Goal: Transaction & Acquisition: Obtain resource

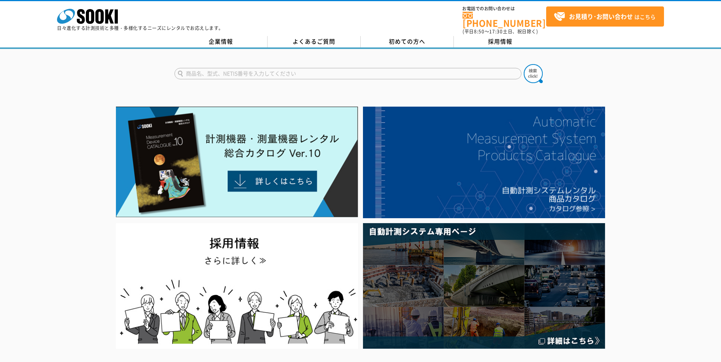
click at [212, 70] on input "text" at bounding box center [347, 73] width 347 height 11
click at [523, 64] on button at bounding box center [532, 73] width 19 height 19
drag, startPoint x: 250, startPoint y: 68, endPoint x: 154, endPoint y: 68, distance: 96.5
click at [154, 68] on div "設置圧" at bounding box center [360, 67] width 721 height 36
type input "圧"
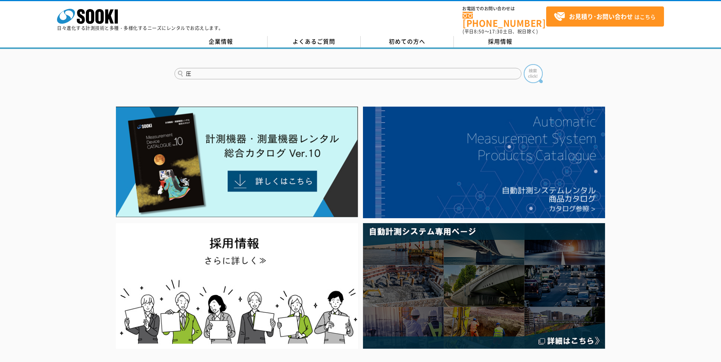
click at [532, 66] on img at bounding box center [532, 73] width 19 height 19
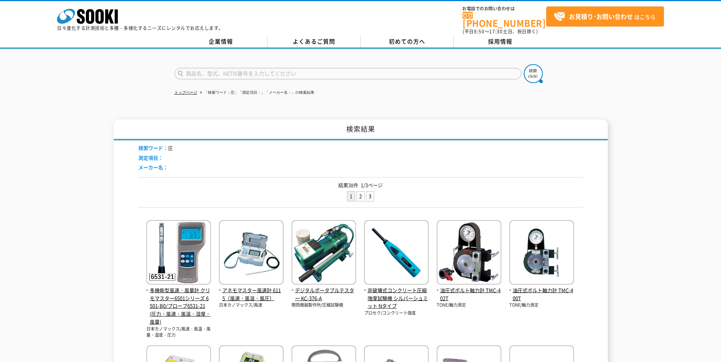
click at [284, 70] on input "text" at bounding box center [347, 73] width 347 height 11
type input "商品名、型式、NETIS番号を入力してください"
click at [620, 212] on div "検索結果 検索ワード： 圧 測定項目： メーカー名： 結果38件 1/3ページ 1 2 3 多機能型風速・風量計 クリモマスター6501シリーズ 6501-B…" at bounding box center [360, 359] width 721 height 478
click at [255, 68] on input "text" at bounding box center [347, 73] width 347 height 11
type input "ｄ"
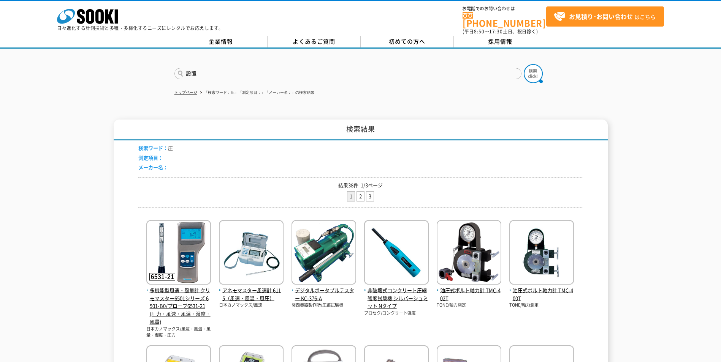
type input "設置"
click at [523, 64] on button at bounding box center [532, 73] width 19 height 19
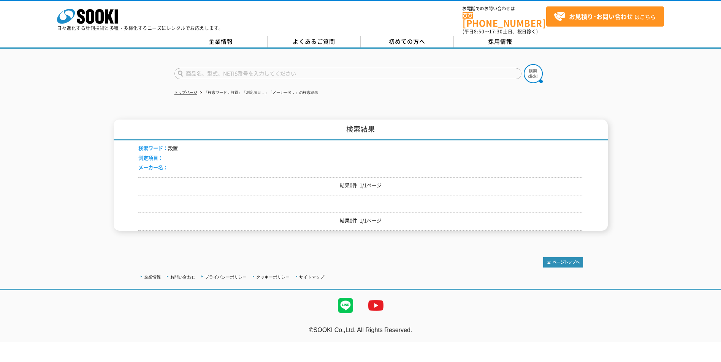
click at [255, 68] on input "text" at bounding box center [347, 73] width 347 height 11
type input "設置"
click at [523, 64] on button at bounding box center [532, 73] width 19 height 19
click at [255, 68] on input "text" at bounding box center [347, 73] width 347 height 11
type input "接地"
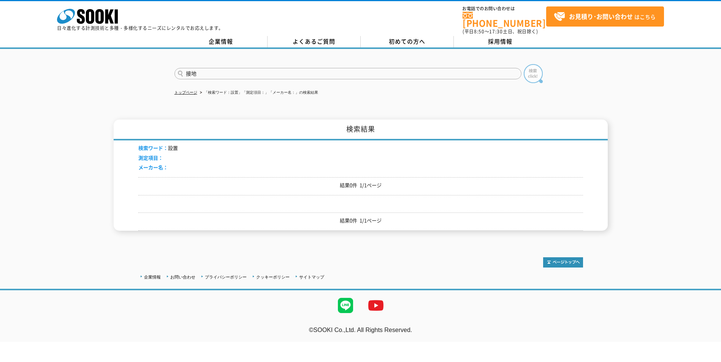
click at [527, 71] on img at bounding box center [532, 73] width 19 height 19
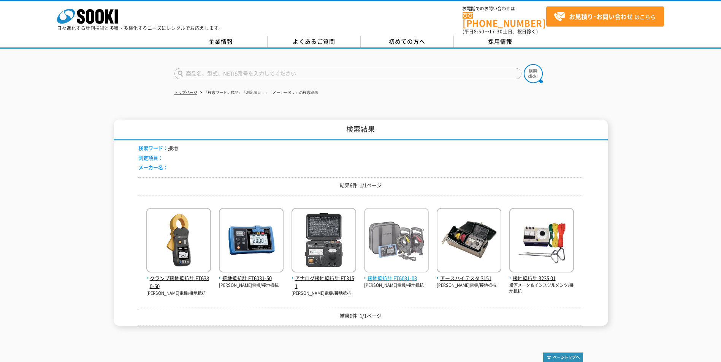
click at [385, 275] on span "接地抵抗計 FT6031-03" at bounding box center [396, 279] width 65 height 8
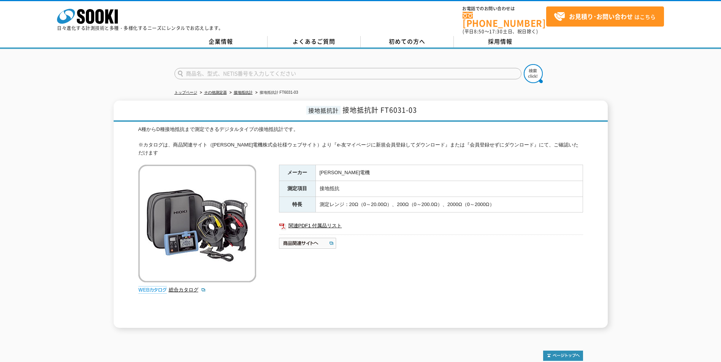
click at [650, 297] on div "接地抵抗計 接地抵抗計 FT6031-03 A種からD種接地抵抗まで測定できるデジタルタイプの接地抵抗計です。 ※カタログは、商品関連サイト（[PERSON_…" at bounding box center [360, 215] width 721 height 228
click at [648, 101] on div "接地抵抗計 接地抵抗計 FT6031-03 A種からD種接地抵抗まで測定できるデジタルタイプの接地抵抗計です。 ※カタログは、商品関連サイト（[PERSON_…" at bounding box center [360, 215] width 721 height 228
click at [691, 215] on div "接地抵抗計 接地抵抗計 FT6031-03 A種からD種接地抵抗まで測定できるデジタルタイプの接地抵抗計です。 ※カタログは、商品関連サイト（[PERSON_…" at bounding box center [360, 215] width 721 height 228
